Goal: Check status

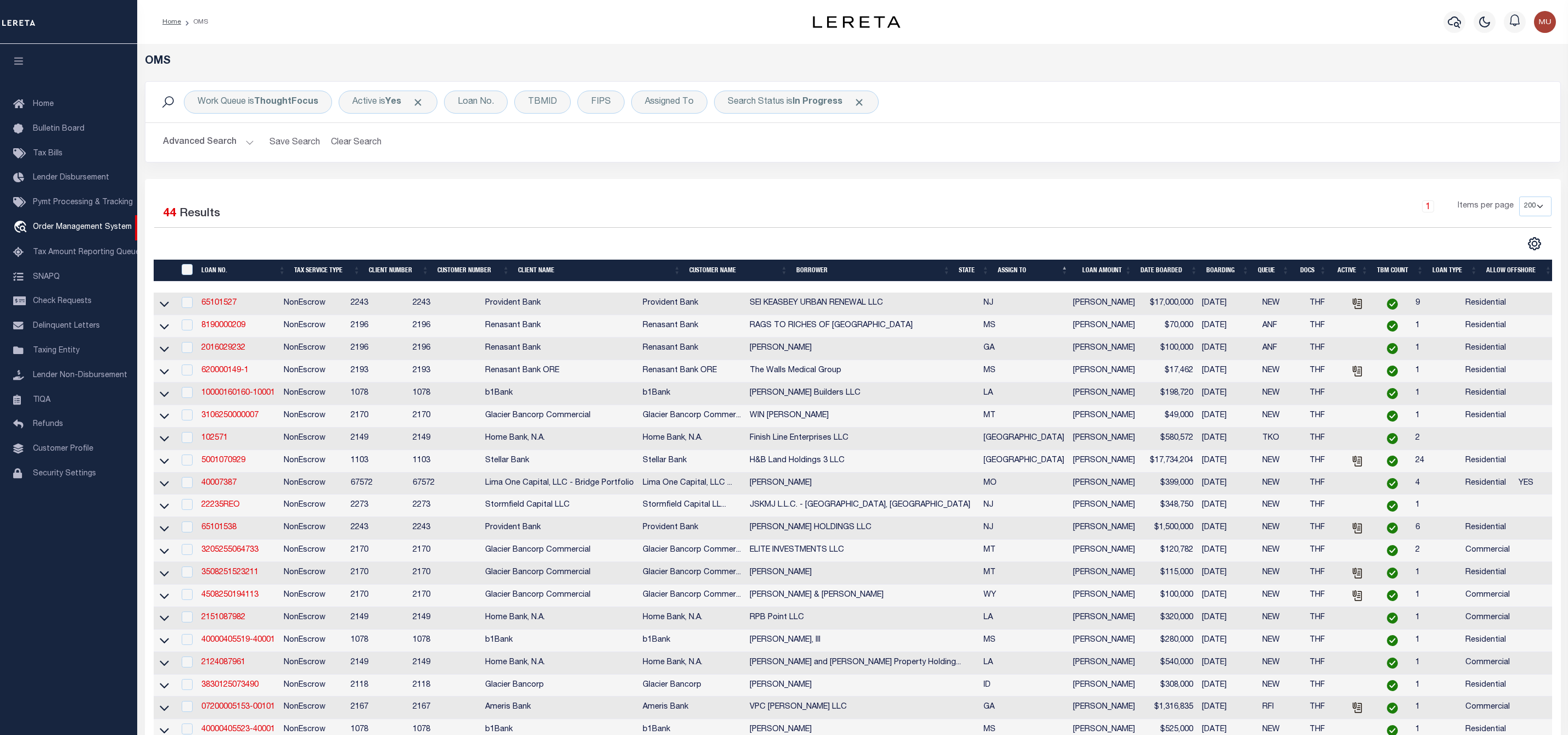
select select "200"
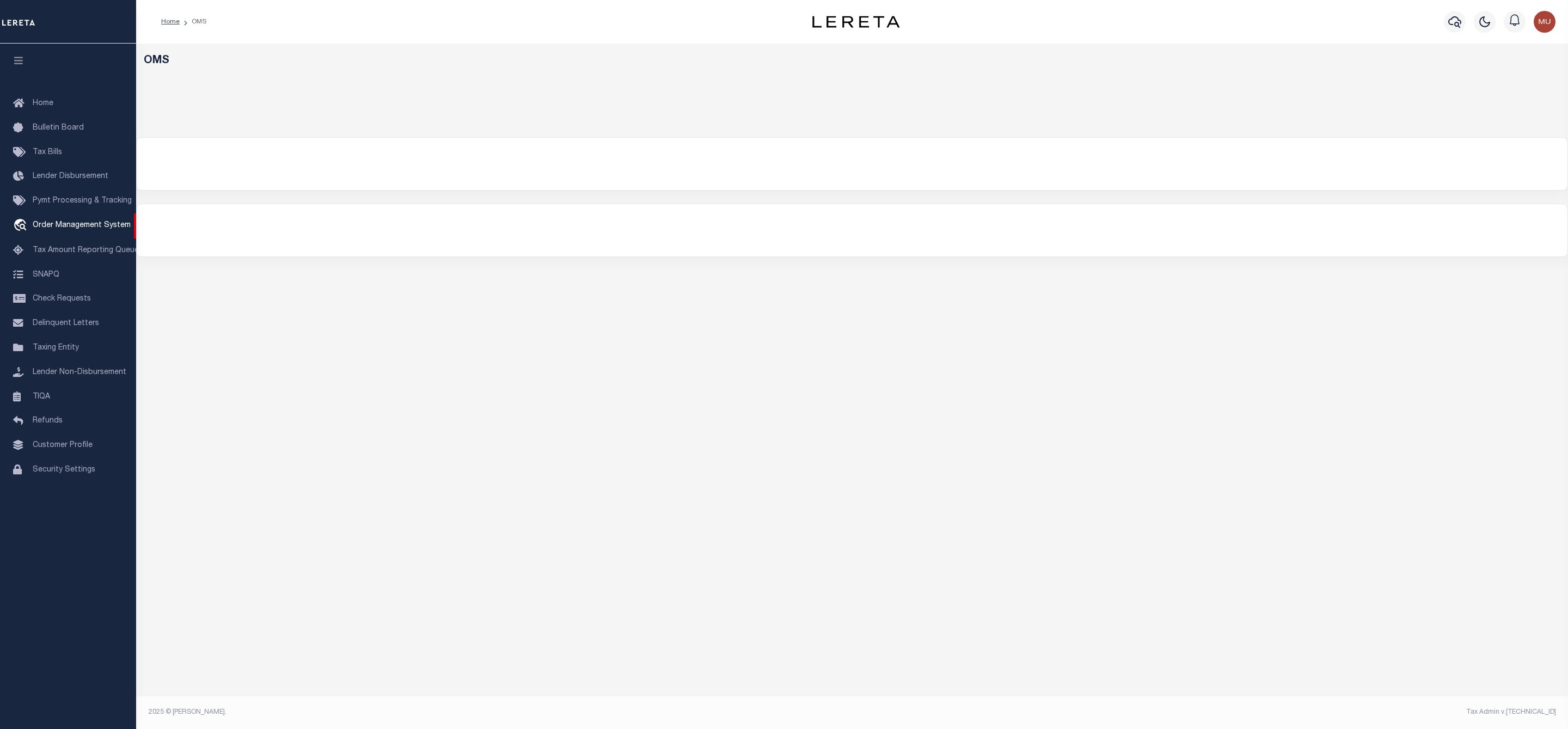
select select "200"
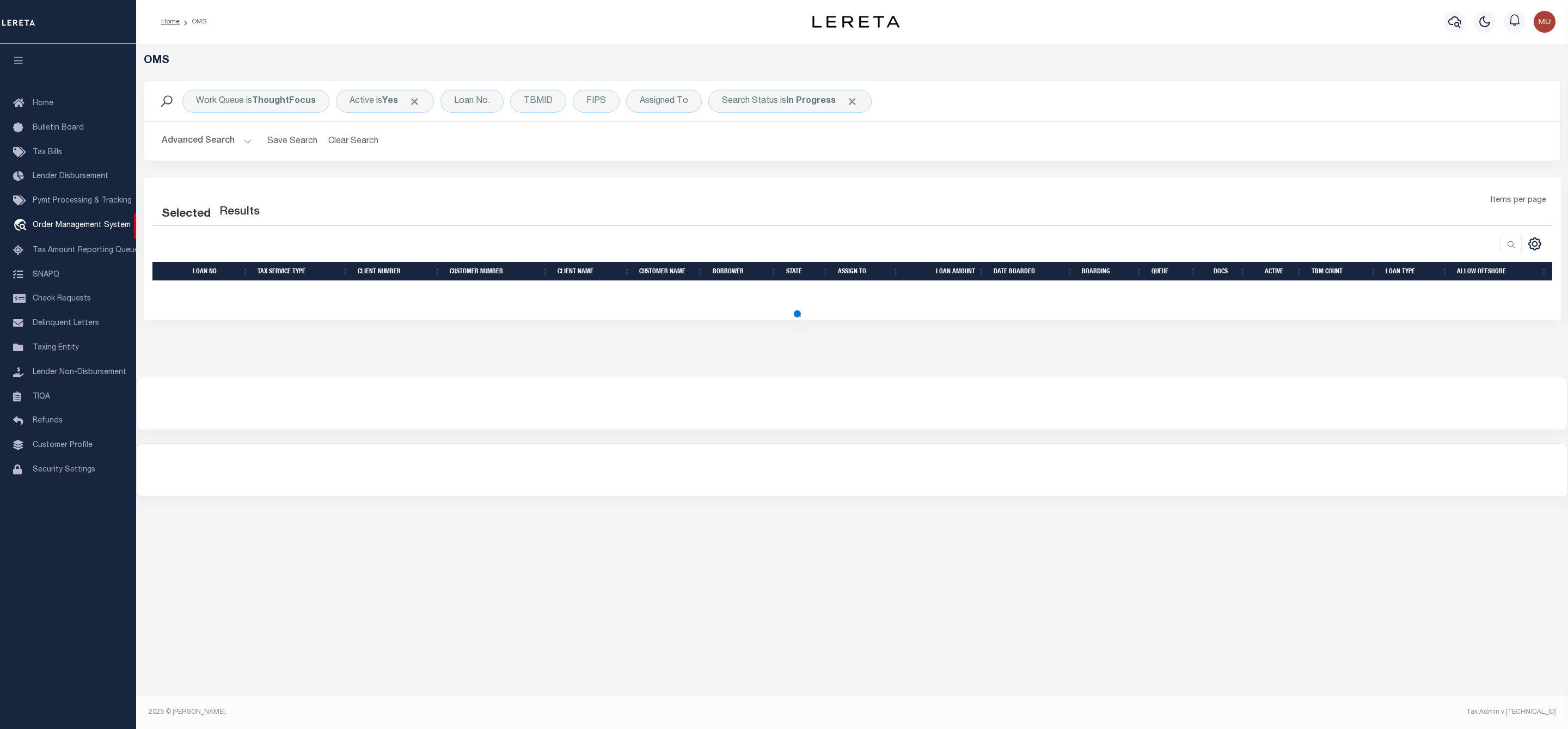
select select "200"
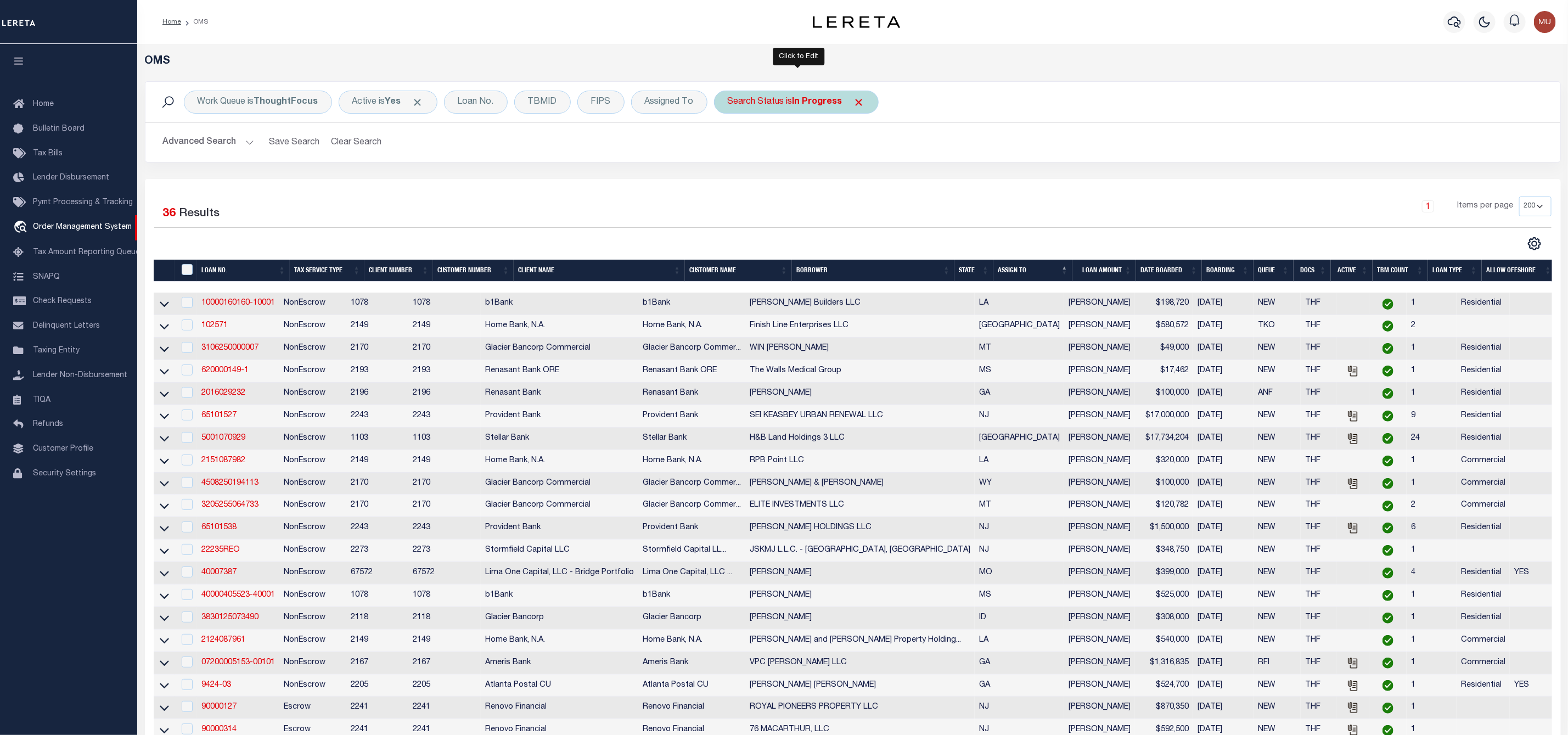
click at [809, 106] on b "In Progress" at bounding box center [818, 102] width 50 height 9
click at [802, 158] on select "Automated Search Bad Parcel Complete Duplicate Parcel High Dollar Reporting In …" at bounding box center [810, 155] width 162 height 21
select select "RD"
click at [731, 147] on select "Automated Search Bad Parcel Complete Duplicate Parcel High Dollar Reporting In …" at bounding box center [810, 155] width 162 height 21
click at [881, 180] on input "Apply" at bounding box center [873, 180] width 33 height 18
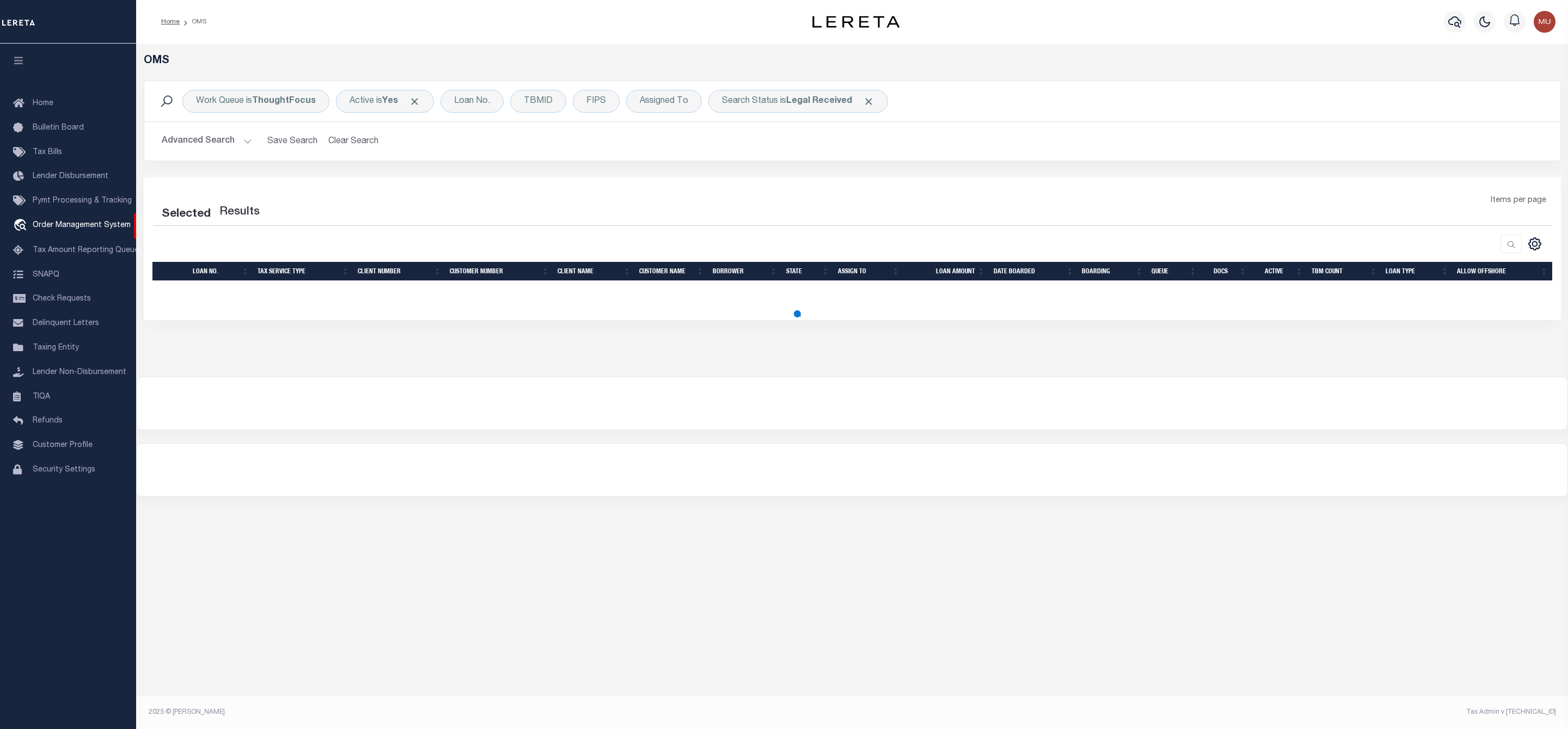
select select "200"
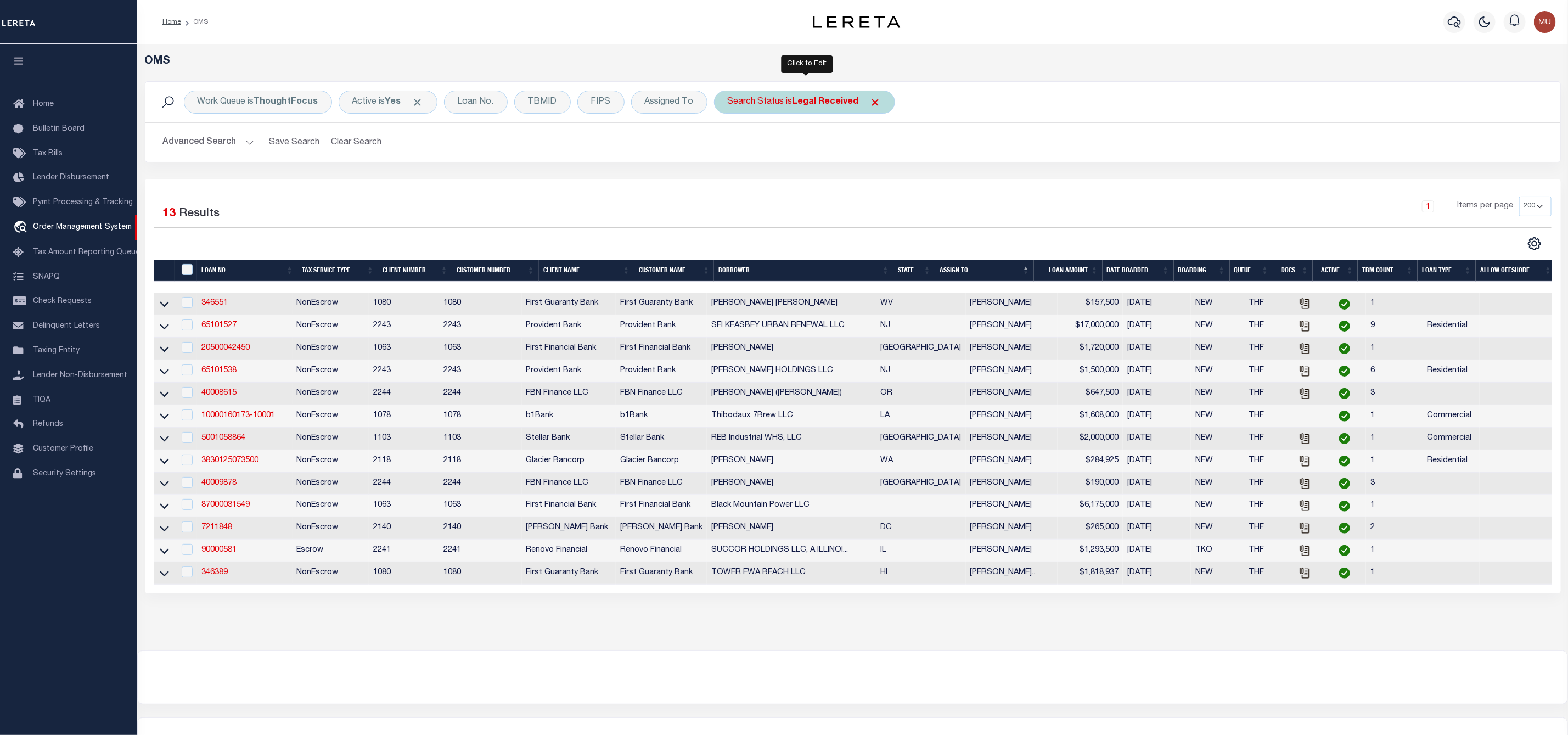
click at [774, 106] on div "Search Status is Legal Received" at bounding box center [805, 102] width 181 height 23
click at [771, 161] on select "Automated Search Bad Parcel Complete Duplicate Parcel High Dollar Reporting In …" at bounding box center [810, 155] width 162 height 21
select select "PA"
click at [731, 147] on select "Automated Search Bad Parcel Complete Duplicate Parcel High Dollar Reporting In …" at bounding box center [810, 155] width 162 height 21
click at [878, 185] on input "Apply" at bounding box center [873, 180] width 33 height 18
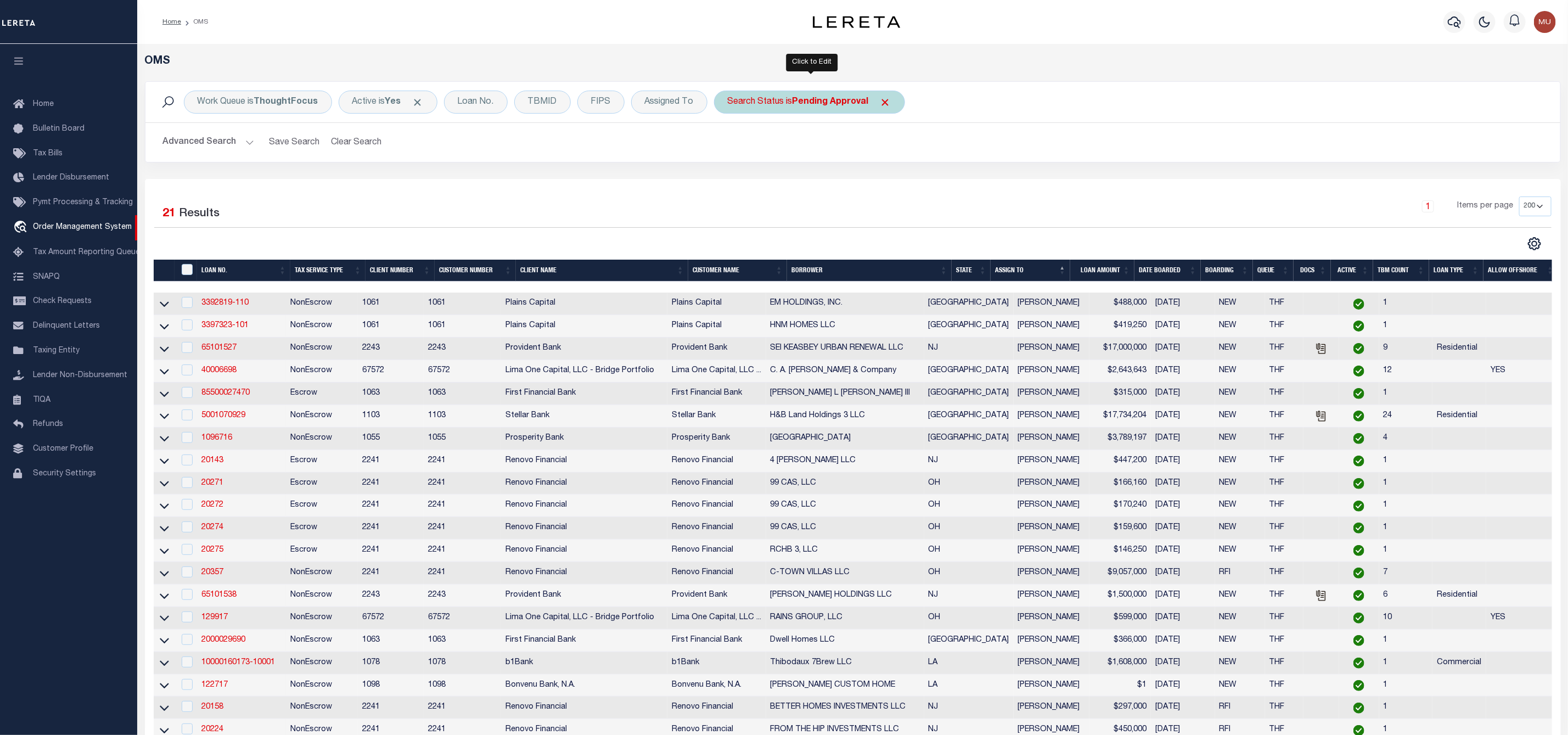
click at [796, 95] on div "Search Status is Pending Approval" at bounding box center [810, 102] width 191 height 23
click at [769, 160] on select "Automated Search Bad Parcel Complete Duplicate Parcel High Dollar Reporting In …" at bounding box center [810, 155] width 162 height 21
select select "IP"
click at [731, 147] on select "Automated Search Bad Parcel Complete Duplicate Parcel High Dollar Reporting In …" at bounding box center [810, 155] width 162 height 21
click at [874, 186] on input "Apply" at bounding box center [873, 180] width 33 height 18
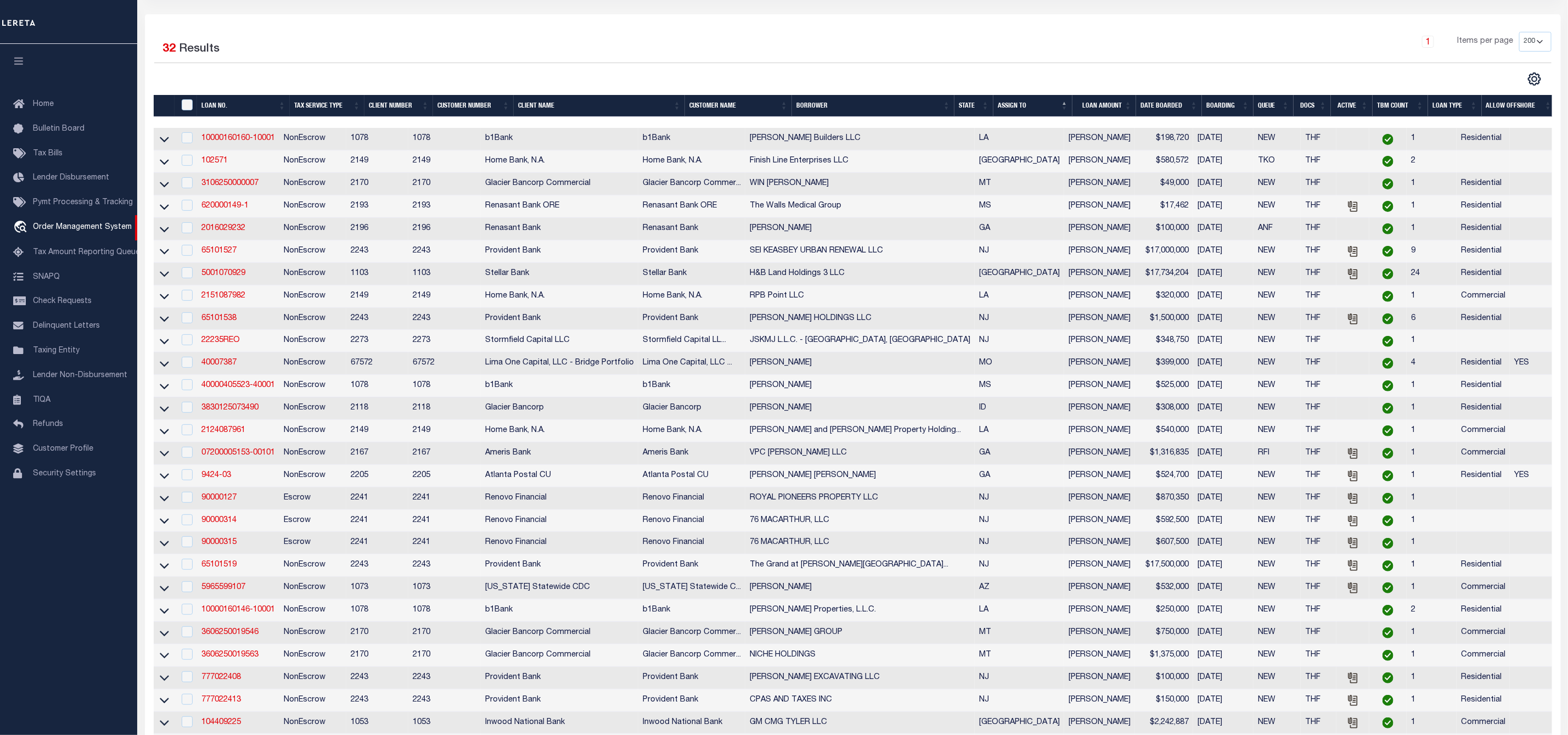
scroll to position [484, 0]
